Goal: Entertainment & Leisure: Consume media (video, audio)

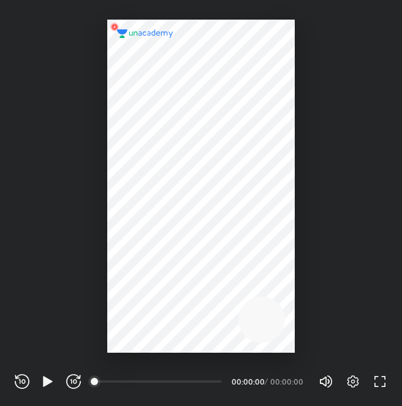
scroll to position [406, 402]
click at [349, 383] on icon "button" at bounding box center [352, 381] width 15 height 15
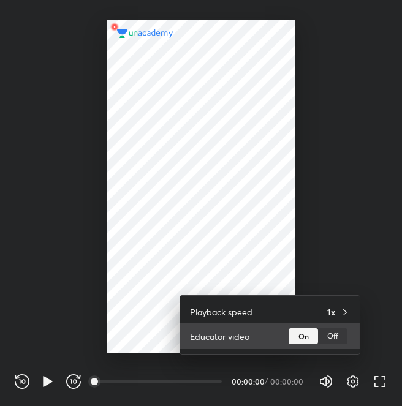
click at [328, 339] on div "Off" at bounding box center [332, 336] width 29 height 16
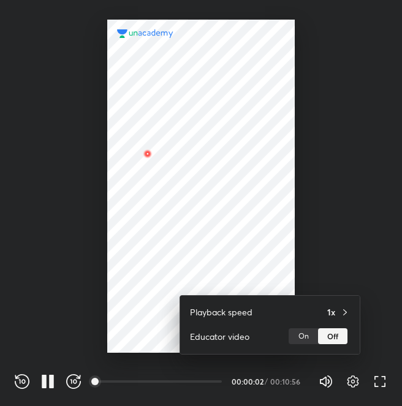
click at [272, 206] on div at bounding box center [201, 203] width 402 height 406
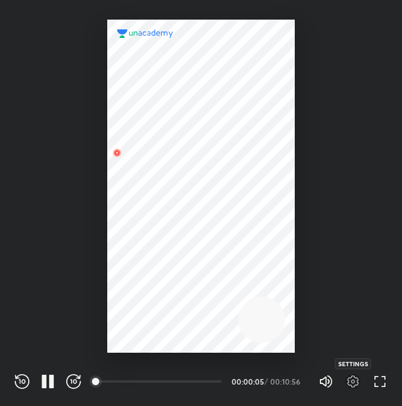
click at [352, 375] on icon "button" at bounding box center [352, 381] width 15 height 15
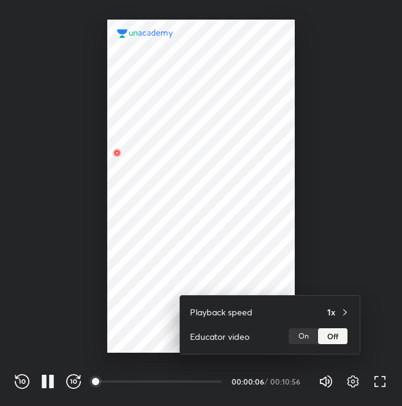
click at [337, 278] on div at bounding box center [201, 203] width 402 height 406
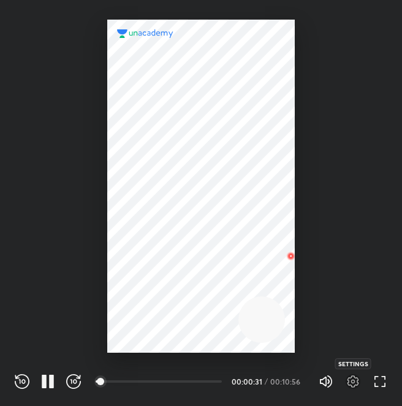
click at [354, 378] on icon "button" at bounding box center [353, 381] width 12 height 12
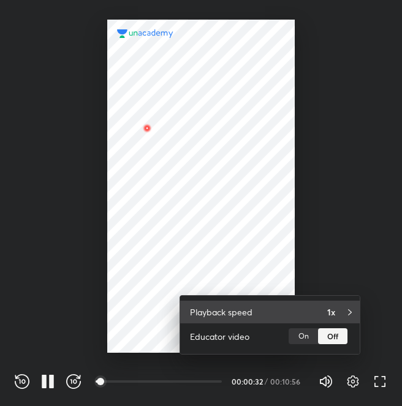
click at [332, 312] on h4 "1x" at bounding box center [331, 312] width 8 height 13
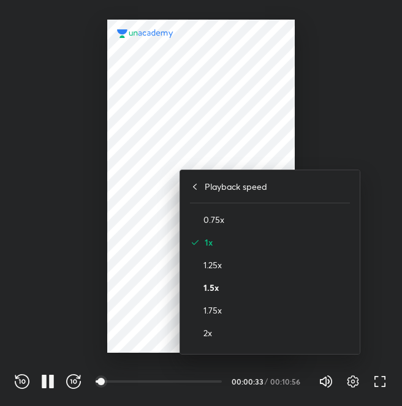
click at [227, 292] on h4 "1.5x" at bounding box center [276, 287] width 146 height 13
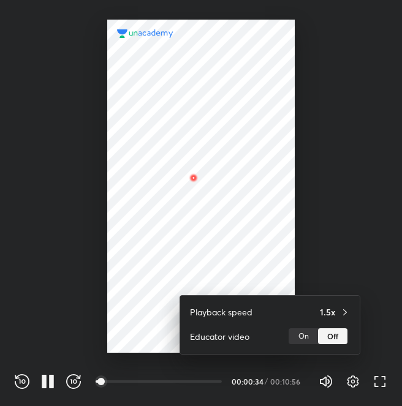
click at [350, 209] on div at bounding box center [201, 203] width 402 height 406
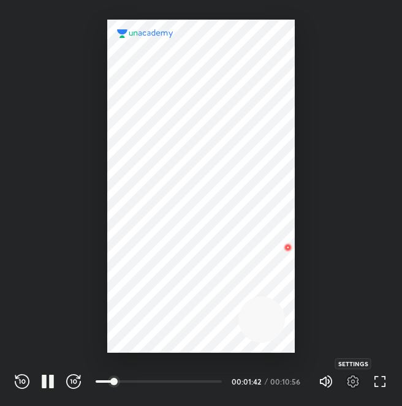
click at [352, 378] on icon "button" at bounding box center [352, 381] width 15 height 15
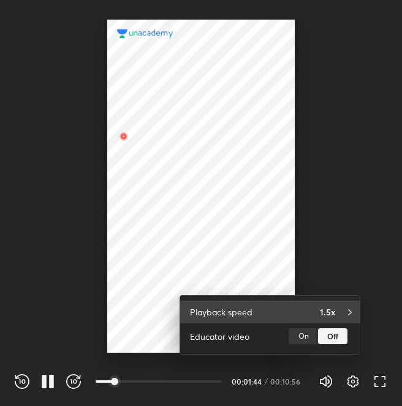
click at [336, 316] on div "1.5x" at bounding box center [335, 312] width 30 height 13
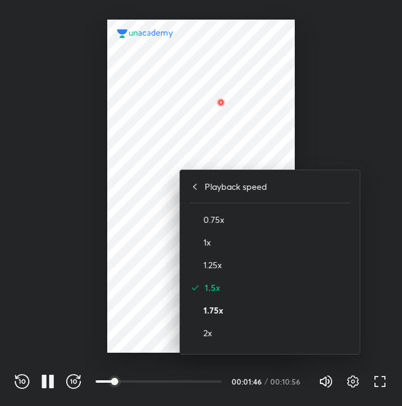
click at [238, 311] on h4 "1.75x" at bounding box center [276, 310] width 146 height 13
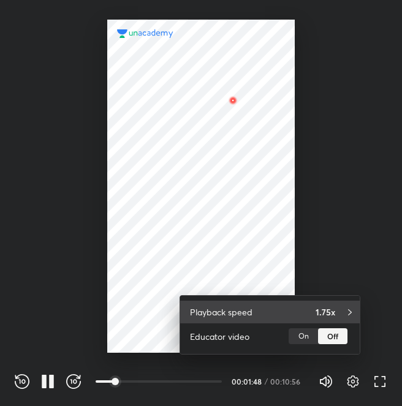
click at [291, 314] on div "Playback speed 1.75x" at bounding box center [269, 312] width 179 height 23
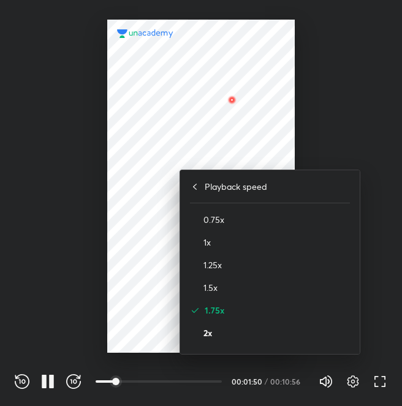
click at [228, 337] on h4 "2x" at bounding box center [276, 332] width 146 height 13
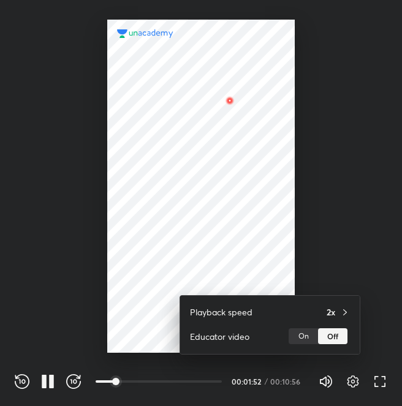
click at [272, 231] on div at bounding box center [201, 203] width 402 height 406
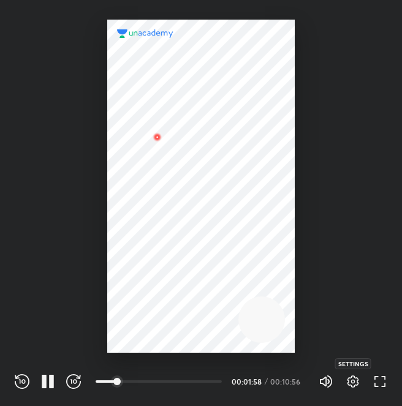
drag, startPoint x: 350, startPoint y: 372, endPoint x: 348, endPoint y: 384, distance: 12.4
click at [348, 384] on div "Volume (M) 100% Settings FULL SCREEN (F)" at bounding box center [352, 381] width 69 height 18
click at [348, 384] on icon "button" at bounding box center [352, 381] width 15 height 15
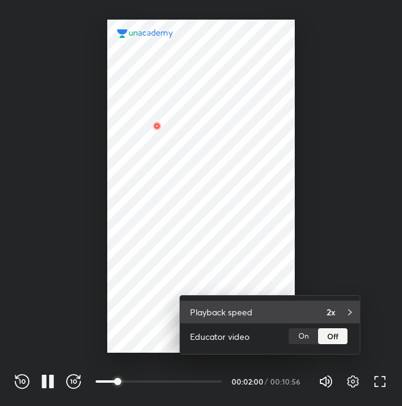
click at [329, 309] on h4 "2x" at bounding box center [330, 312] width 9 height 13
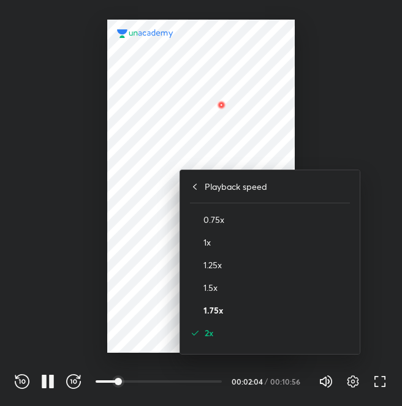
click at [226, 307] on h4 "1.75x" at bounding box center [276, 310] width 146 height 13
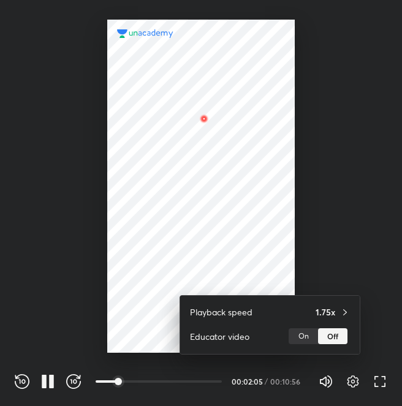
click at [348, 197] on div at bounding box center [201, 203] width 402 height 406
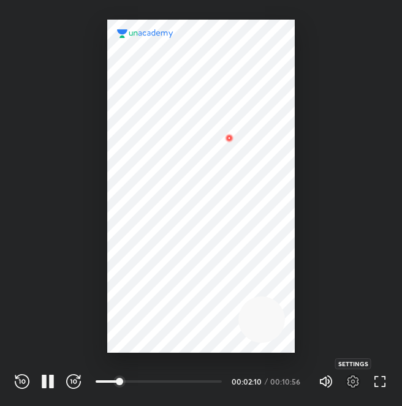
click at [357, 384] on icon "button" at bounding box center [353, 381] width 12 height 12
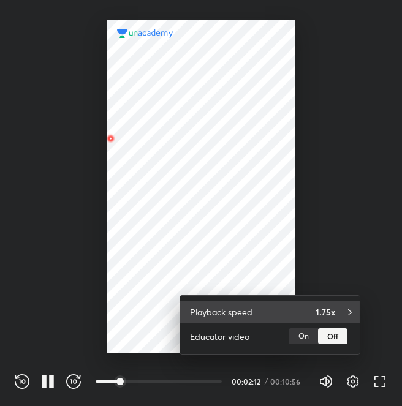
click at [350, 318] on div "Playback speed 1.75x" at bounding box center [269, 312] width 179 height 23
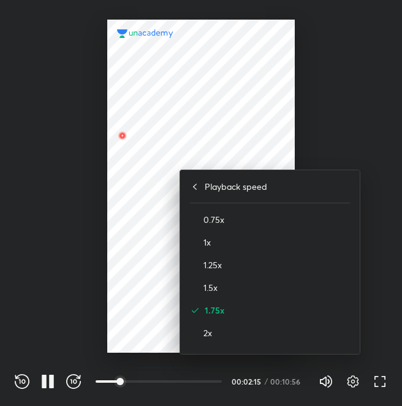
click at [218, 295] on div "1.5x" at bounding box center [270, 287] width 160 height 23
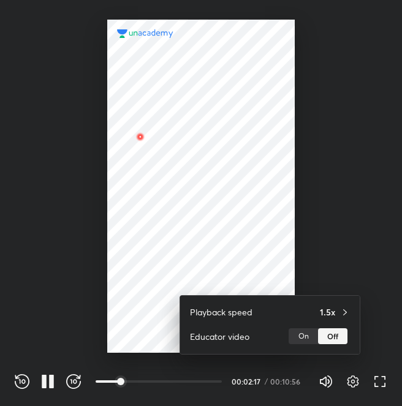
click at [375, 201] on div at bounding box center [201, 203] width 402 height 406
